Goal: Task Accomplishment & Management: Manage account settings

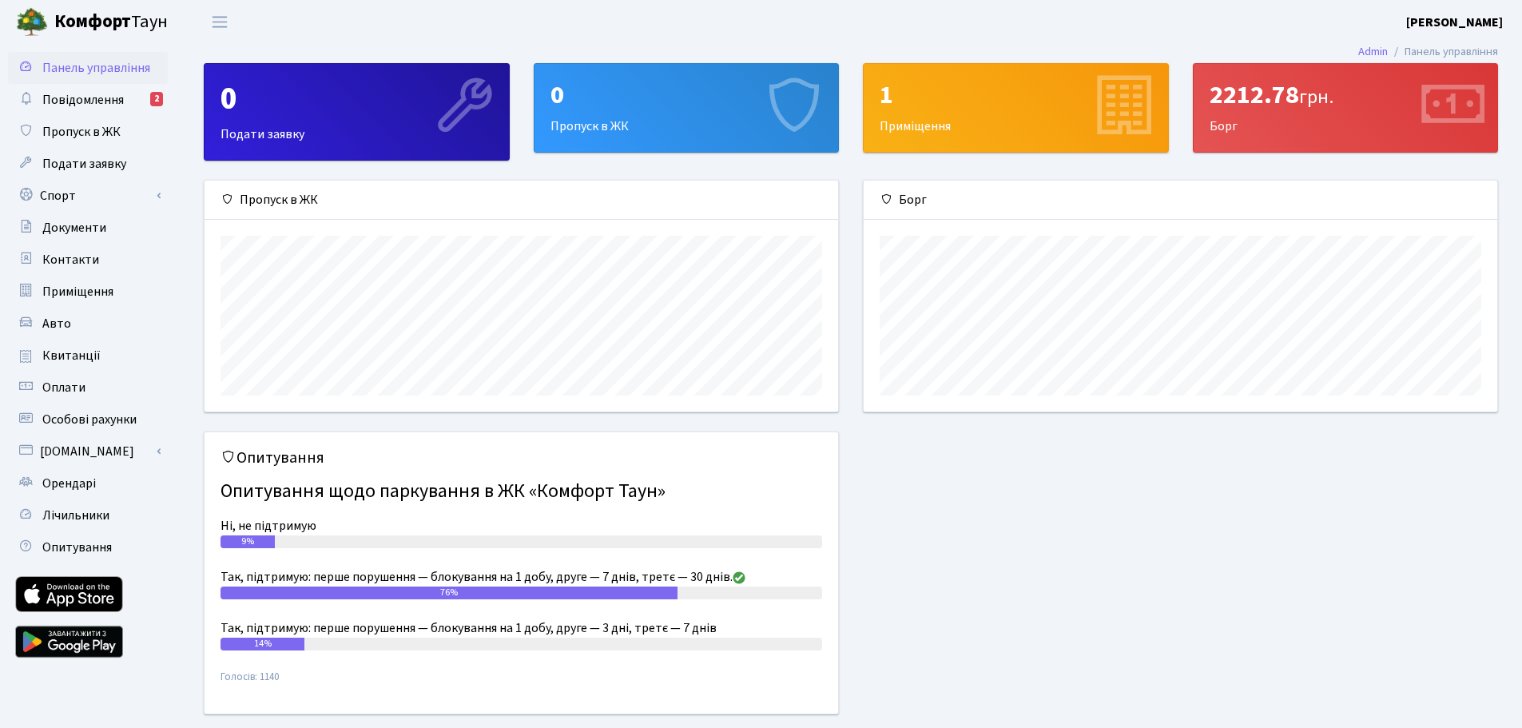
scroll to position [231, 633]
click at [114, 105] on span "Повідомлення" at bounding box center [82, 100] width 81 height 18
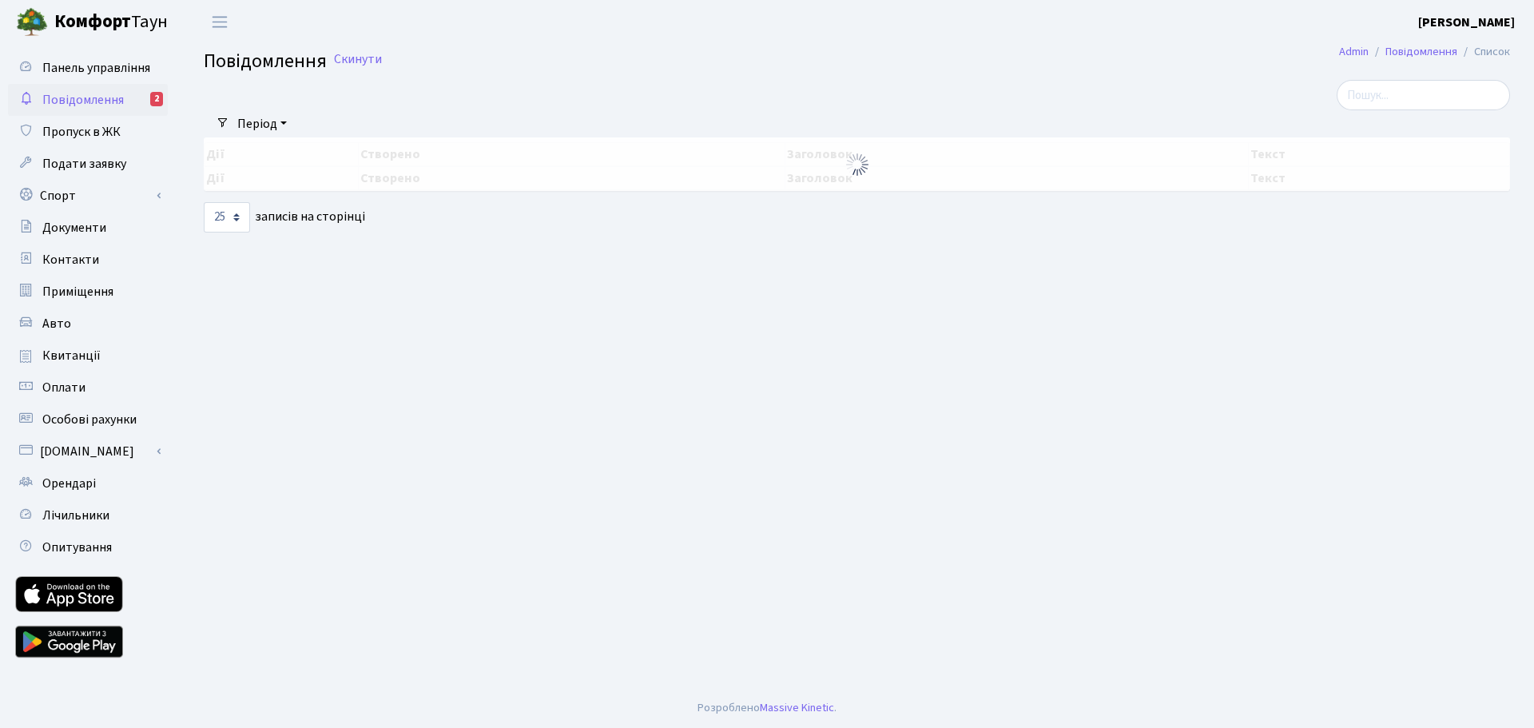
select select "25"
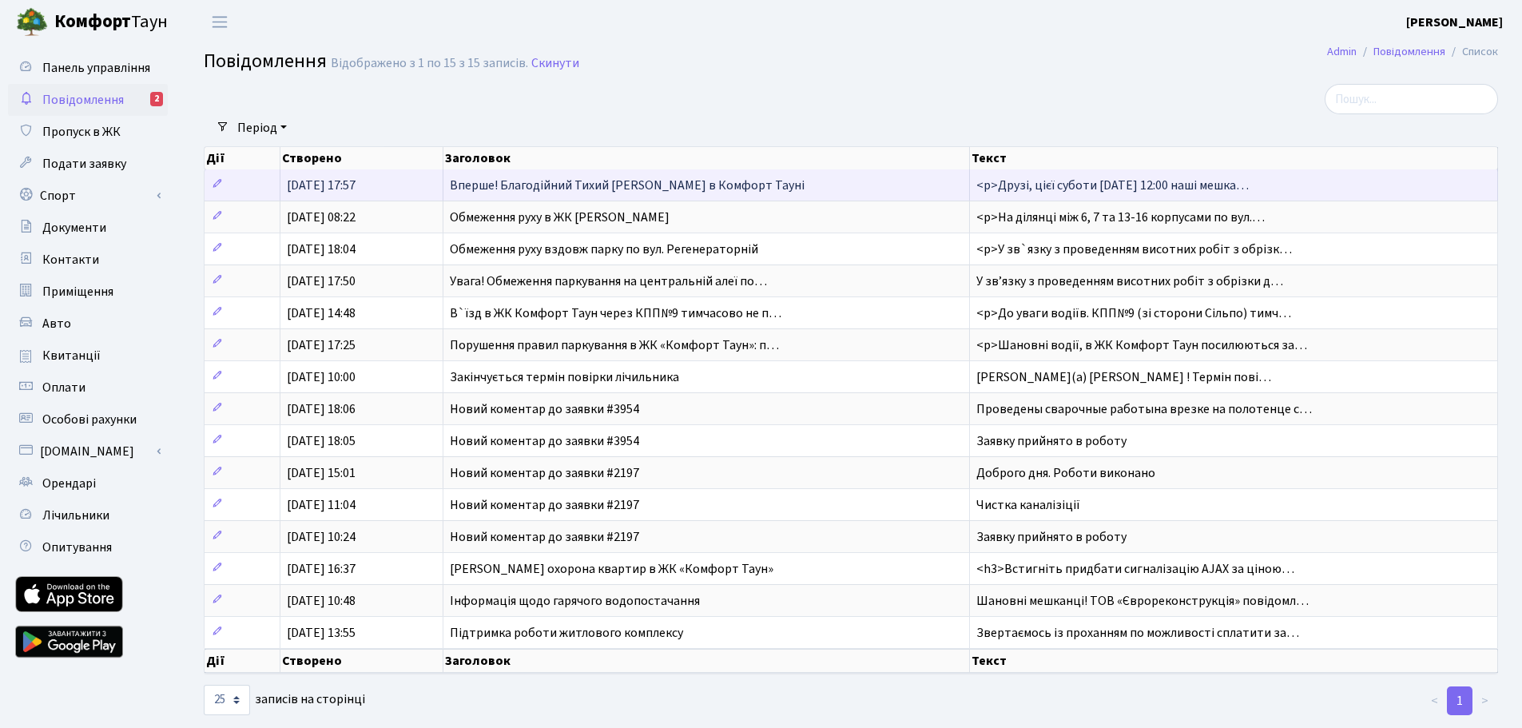
click at [499, 189] on span "Вперше! Благодійний Тихий [PERSON_NAME] в Комфорт Тауні" at bounding box center [627, 186] width 355 height 18
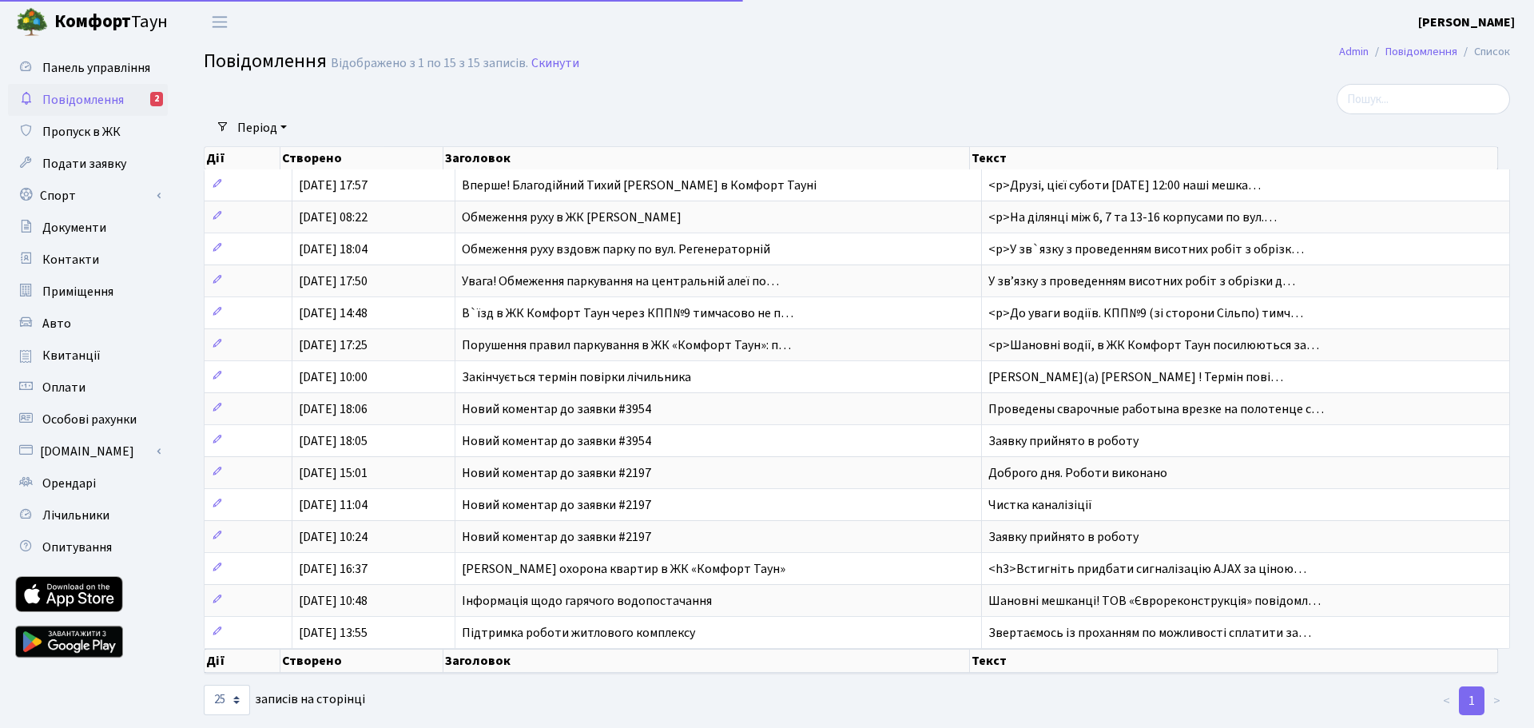
select select "25"
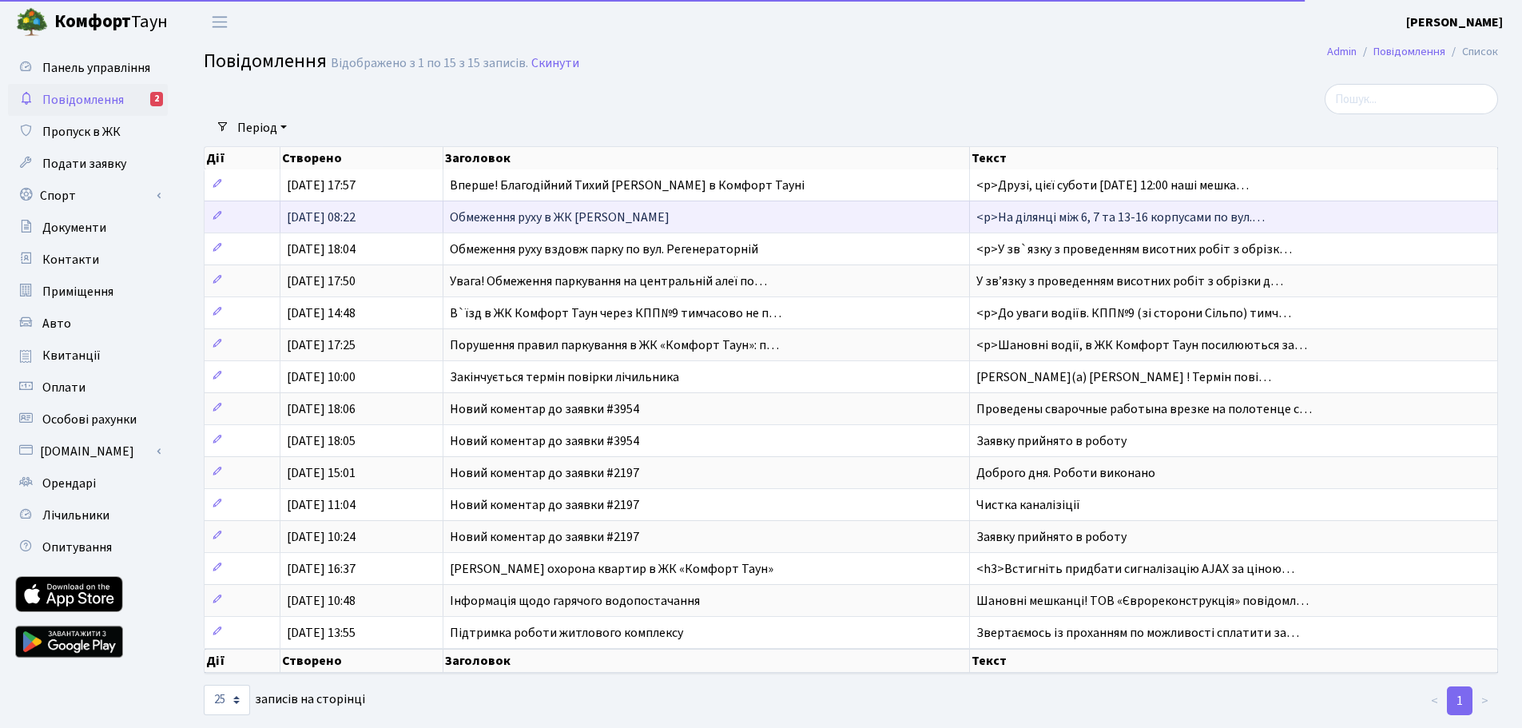
click at [355, 221] on span "28.08.2025, 08:22" at bounding box center [321, 217] width 69 height 18
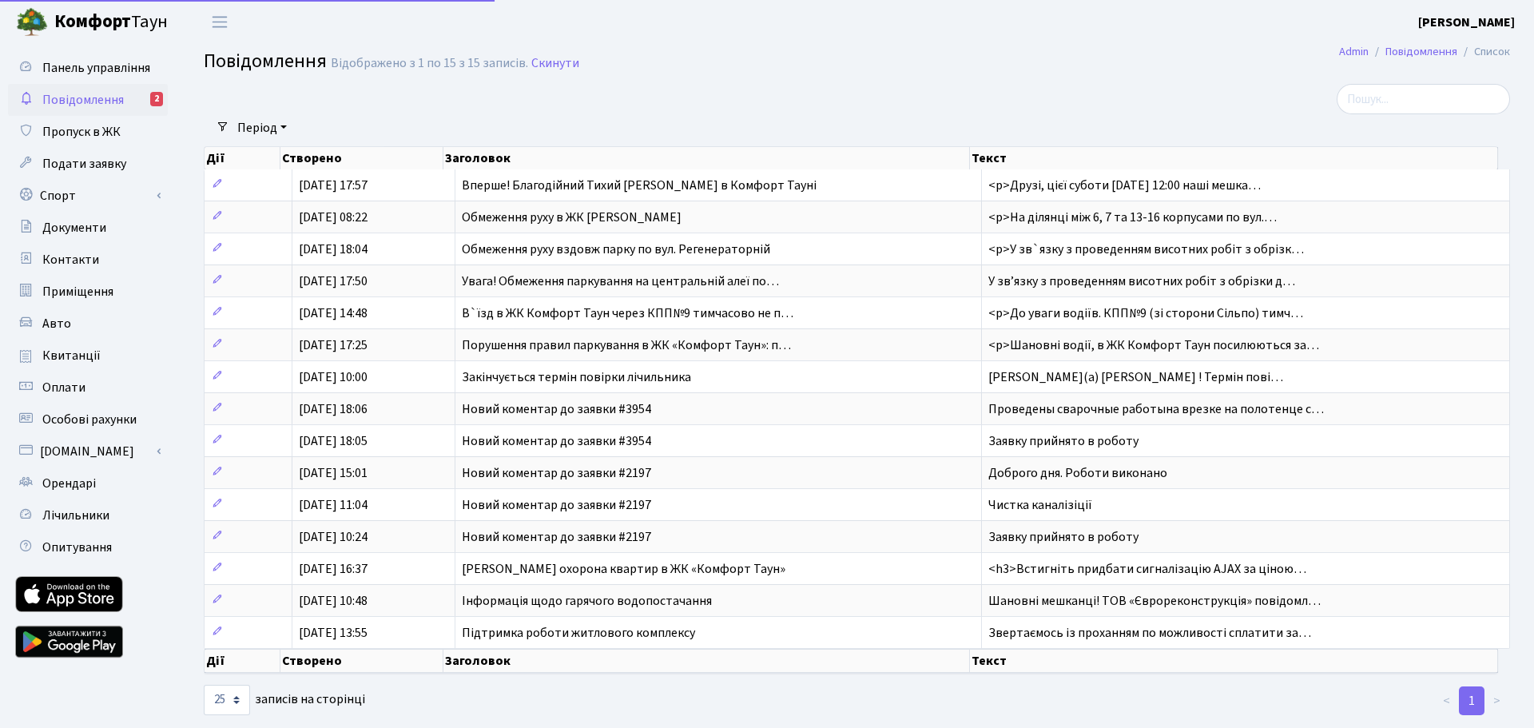
select select "25"
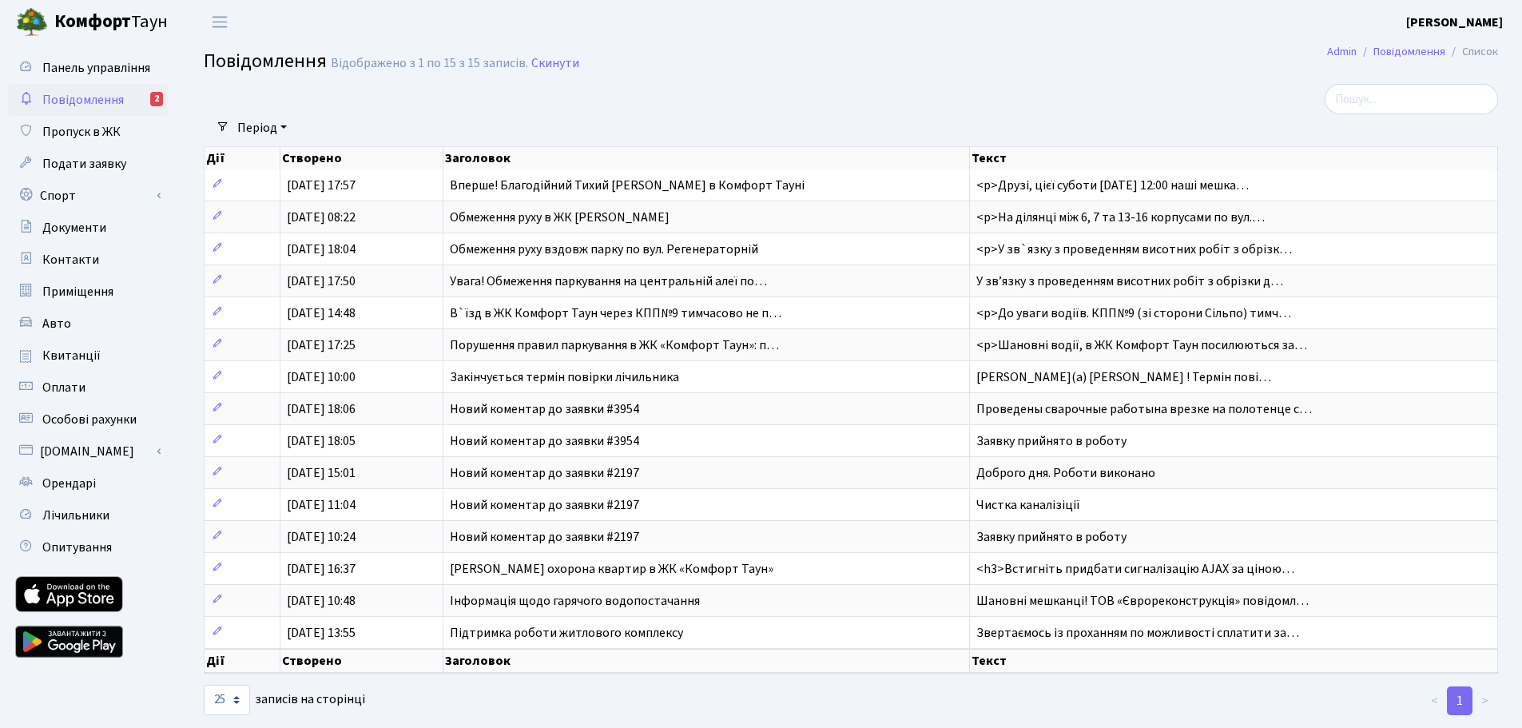
click at [105, 104] on span "Повідомлення" at bounding box center [82, 100] width 81 height 18
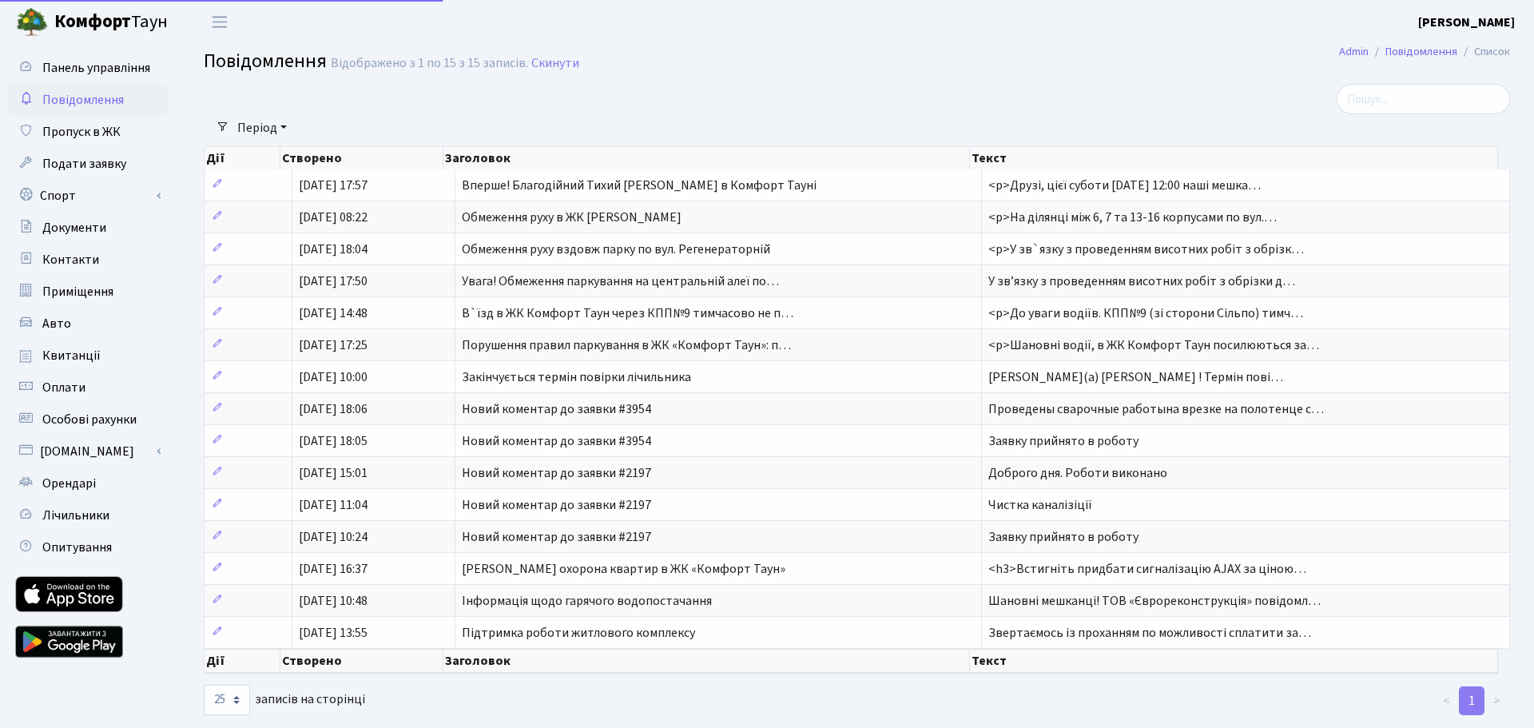
select select "25"
